Goal: Task Accomplishment & Management: Manage account settings

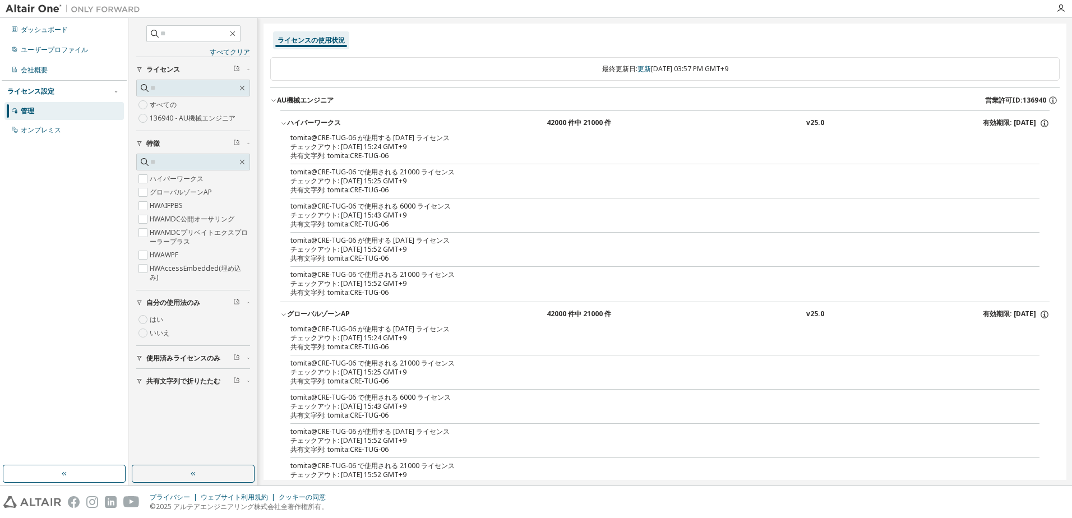
scroll to position [56, 0]
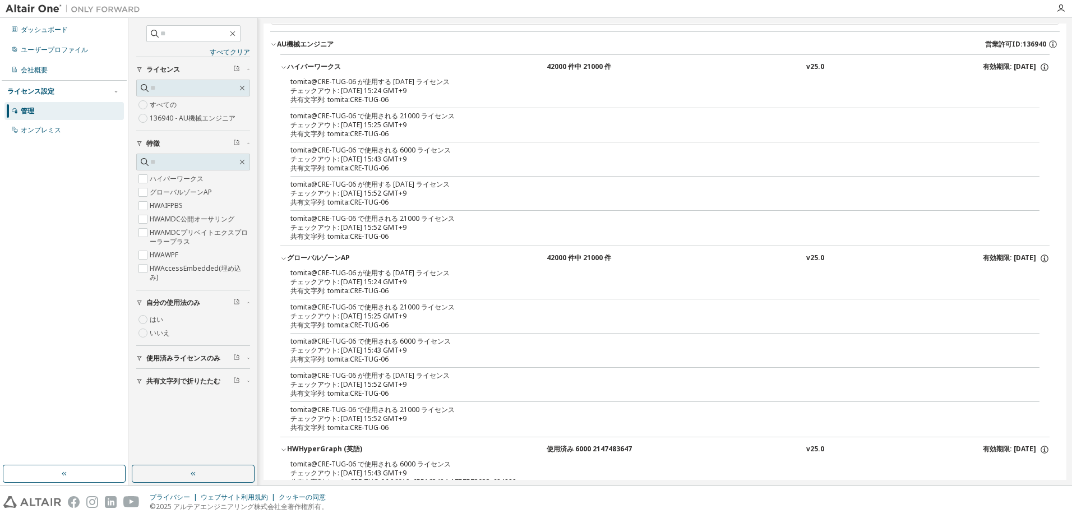
click at [727, 40] on div "AU機械エンジニア 営業許可ID:136940" at bounding box center [668, 44] width 783 height 10
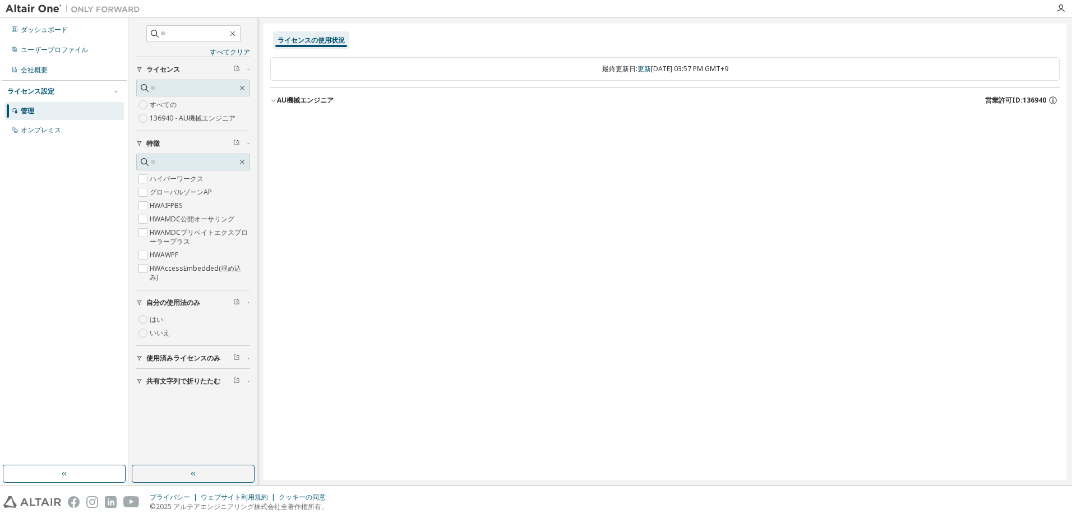
scroll to position [0, 0]
drag, startPoint x: 304, startPoint y: 96, endPoint x: 313, endPoint y: 104, distance: 12.3
click at [304, 96] on font "AU機械エンジニア" at bounding box center [305, 100] width 57 height 10
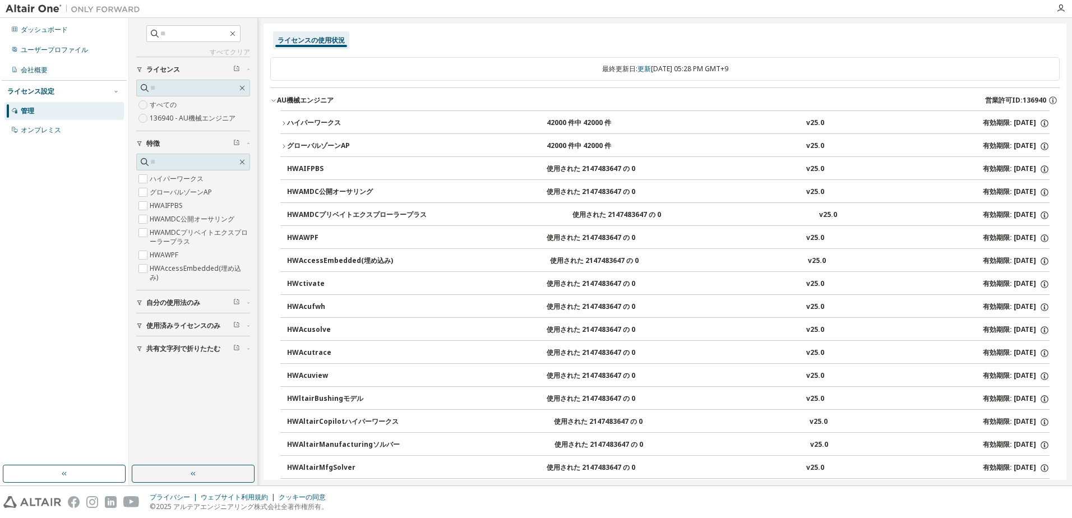
click at [153, 301] on span "自分の使用法のみ" at bounding box center [173, 302] width 54 height 9
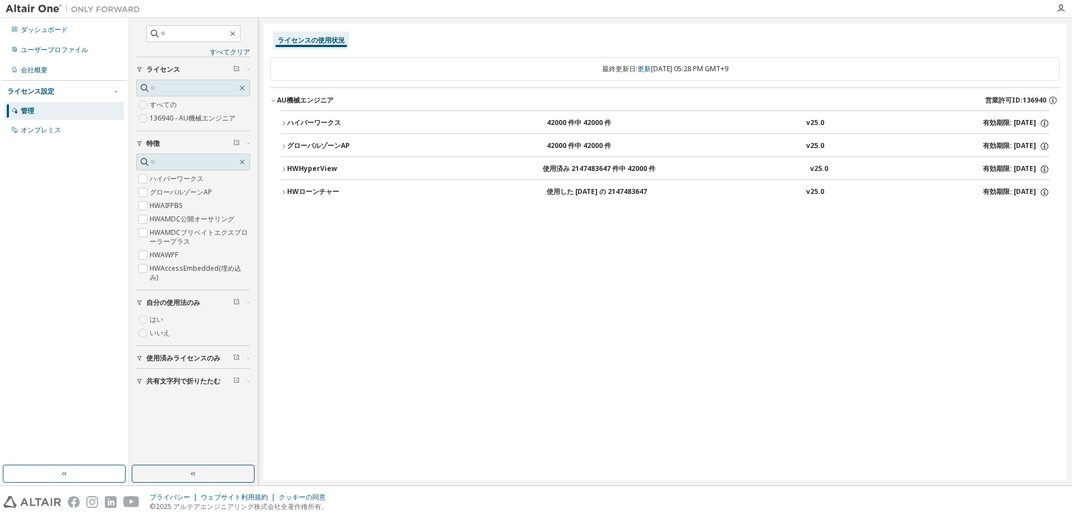
click at [306, 171] on div "HWHyperView" at bounding box center [337, 169] width 101 height 10
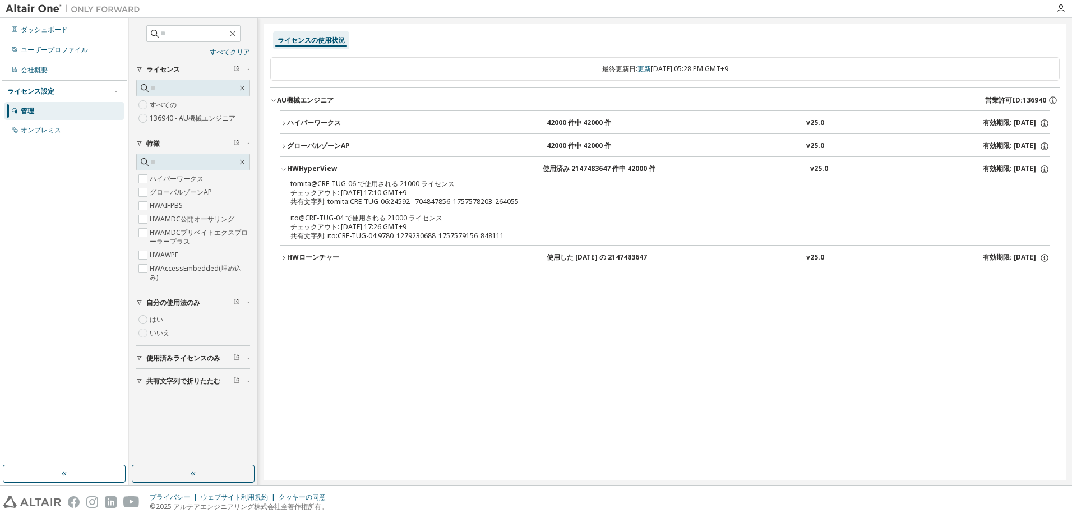
click at [312, 121] on div "ハイパーワークス" at bounding box center [337, 123] width 101 height 10
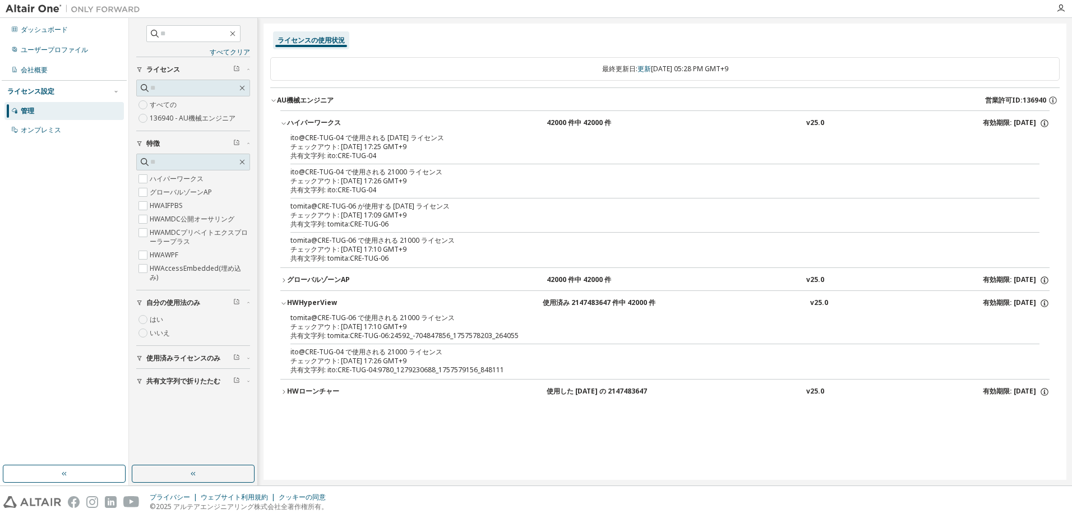
click at [154, 360] on span "使用済みライセンスのみ" at bounding box center [183, 358] width 74 height 9
